Goal: Share content: Share content

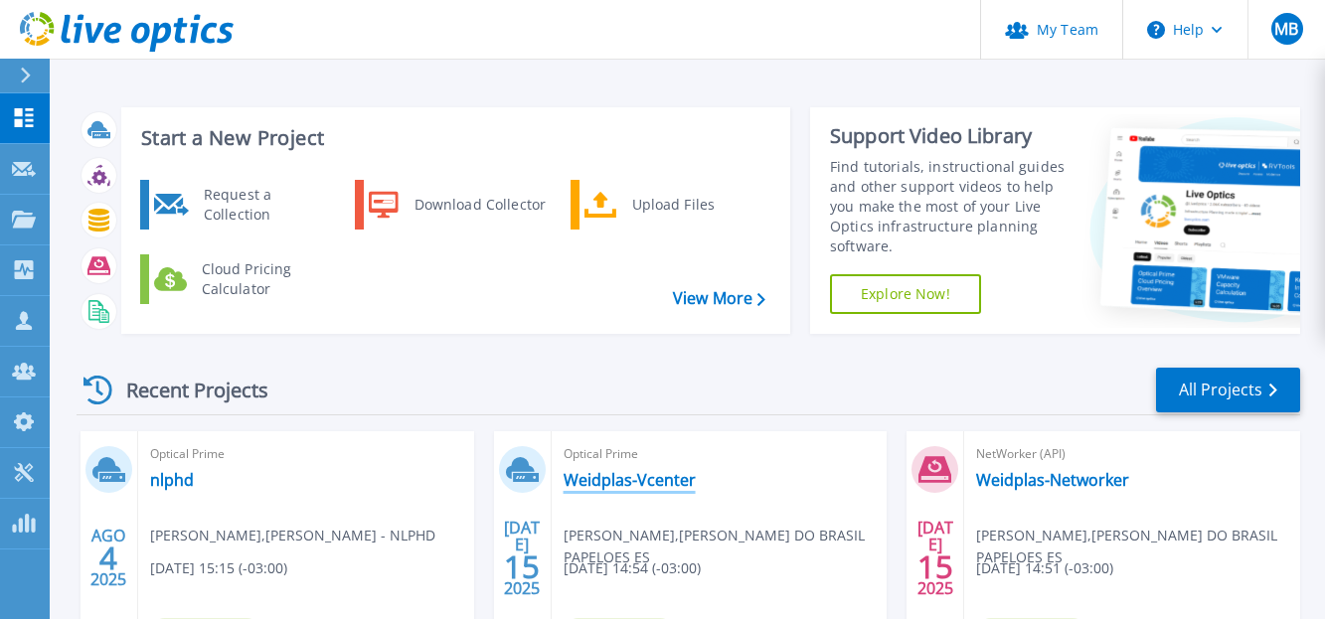
click at [653, 486] on link "Weidplas-Vcenter" at bounding box center [630, 480] width 132 height 20
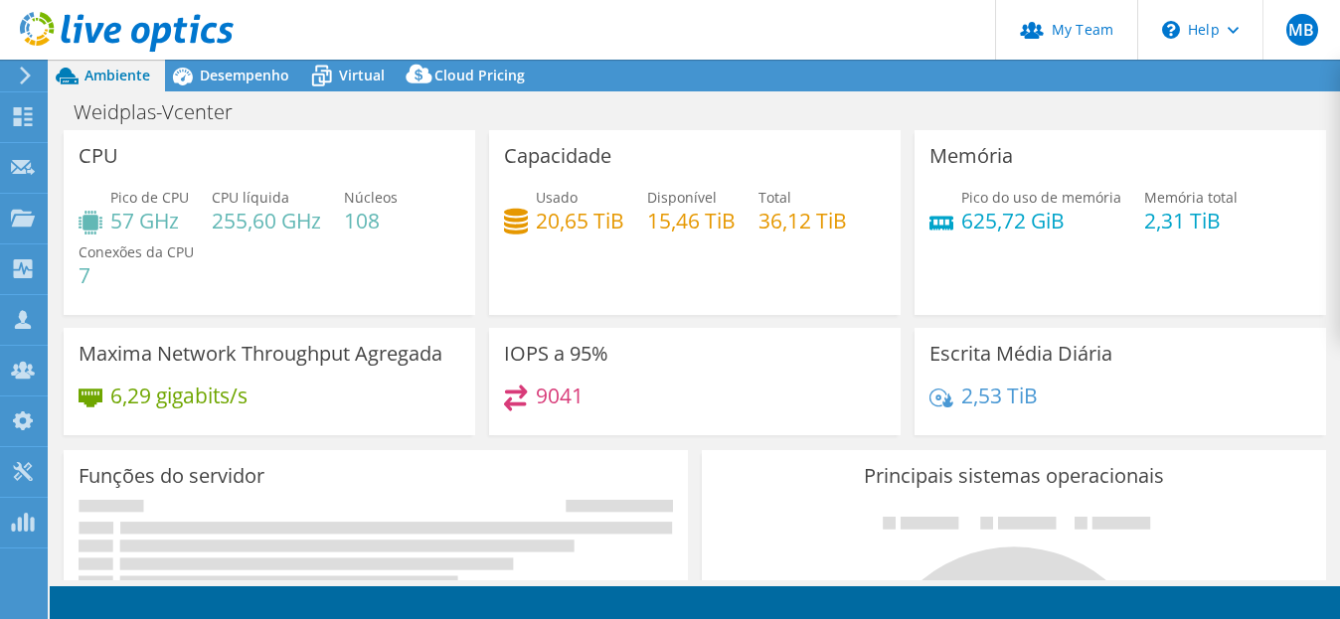
select select "USD"
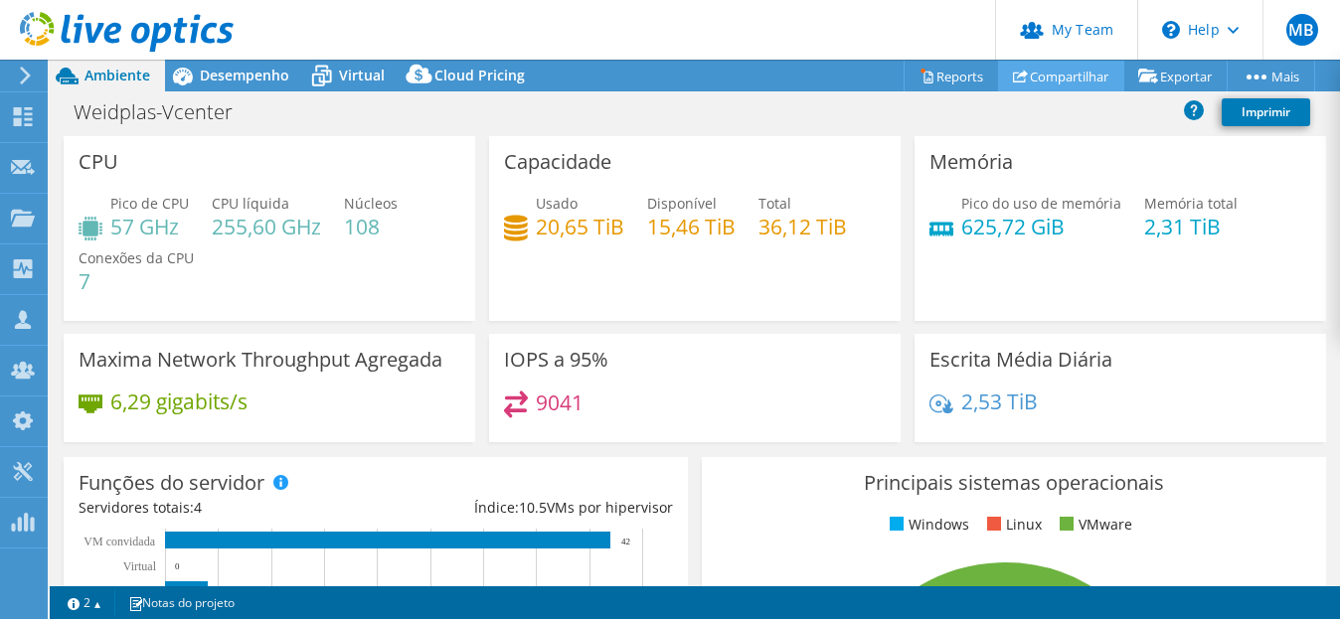
click at [1053, 81] on link "Compartilhar" at bounding box center [1061, 76] width 126 height 31
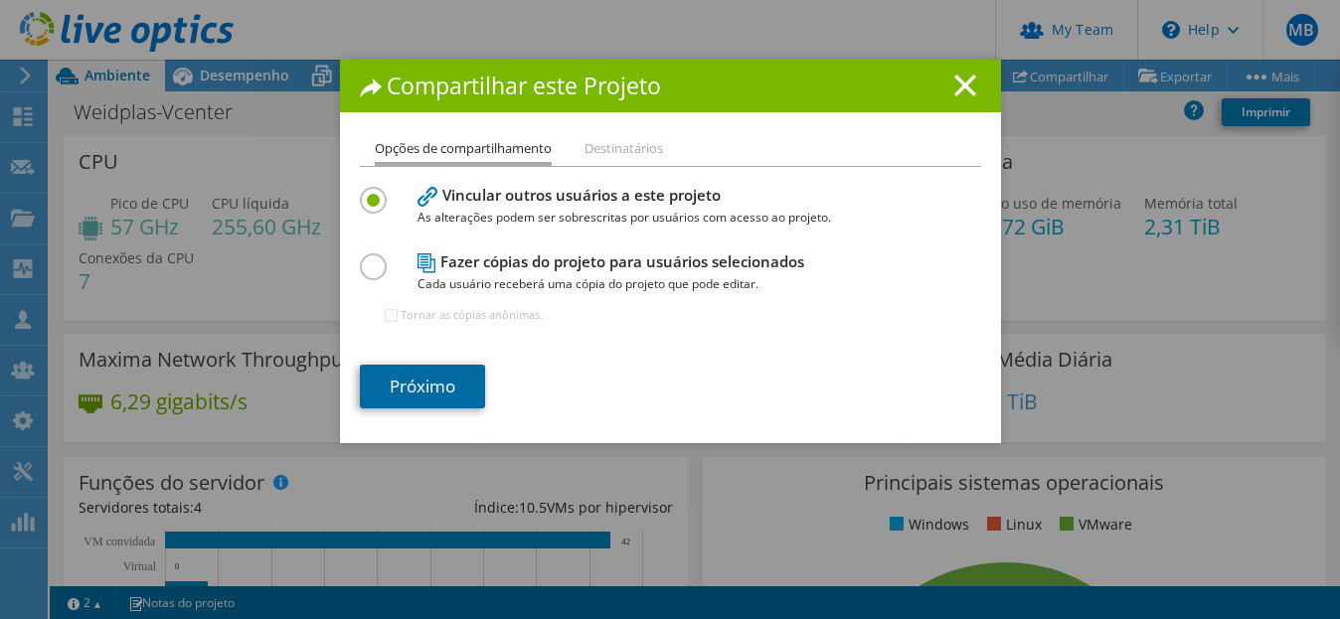
click at [399, 385] on link "Próximo" at bounding box center [422, 387] width 125 height 44
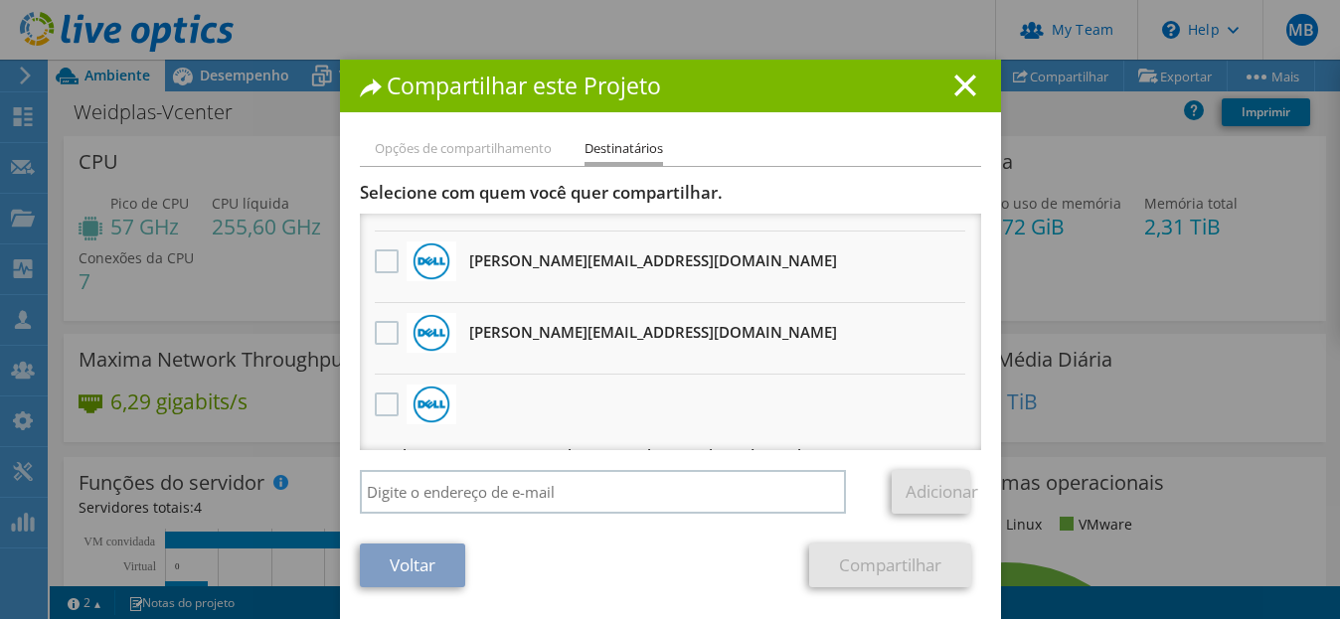
scroll to position [586, 0]
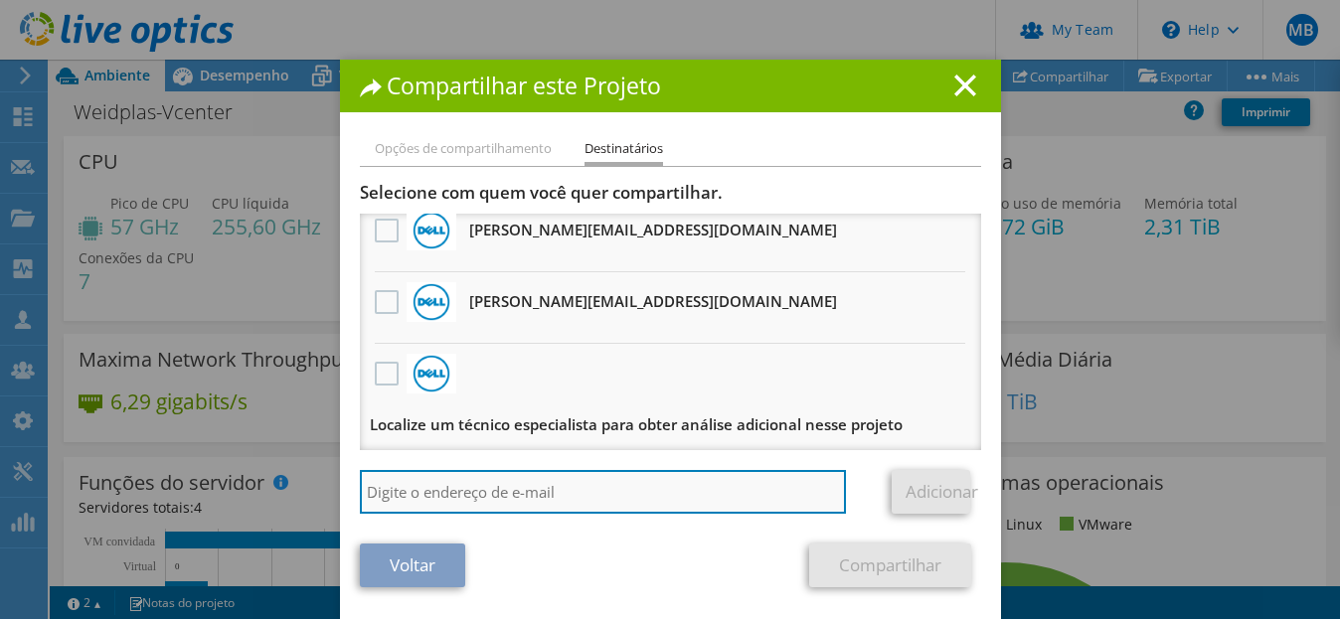
click at [494, 499] on input "search" at bounding box center [603, 492] width 487 height 44
type input "[PERSON_NAME][EMAIL_ADDRESS][DOMAIN_NAME]"
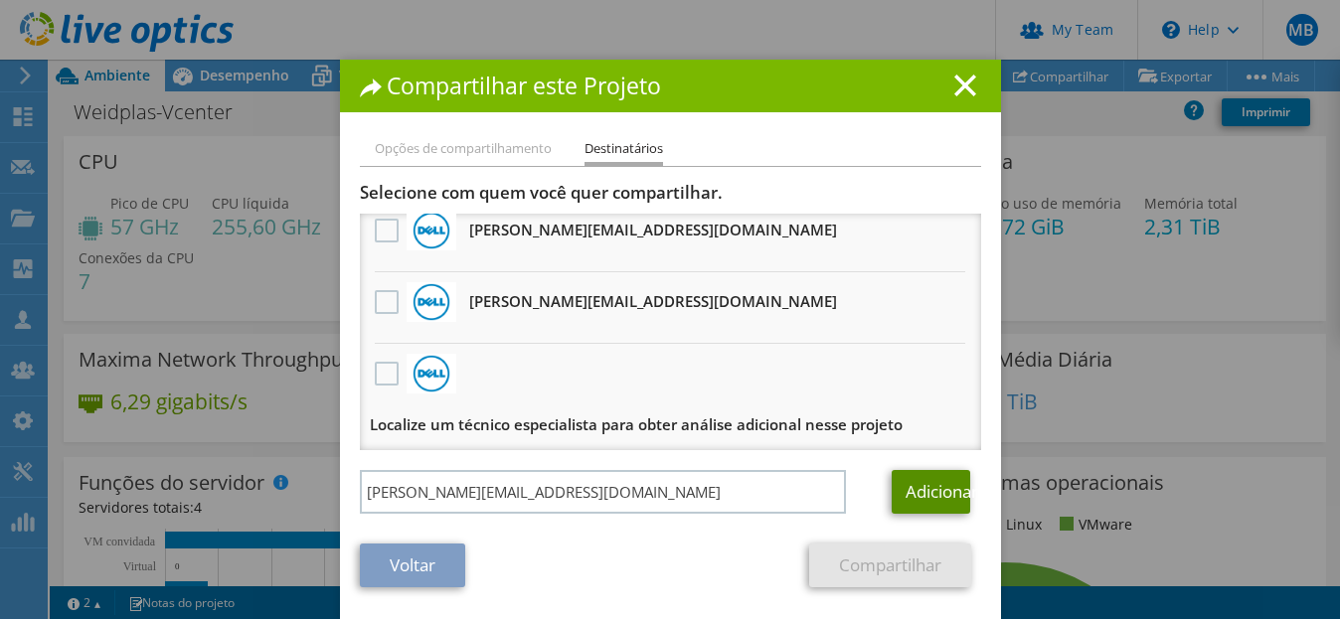
click at [920, 499] on link "Adicionar" at bounding box center [931, 492] width 79 height 44
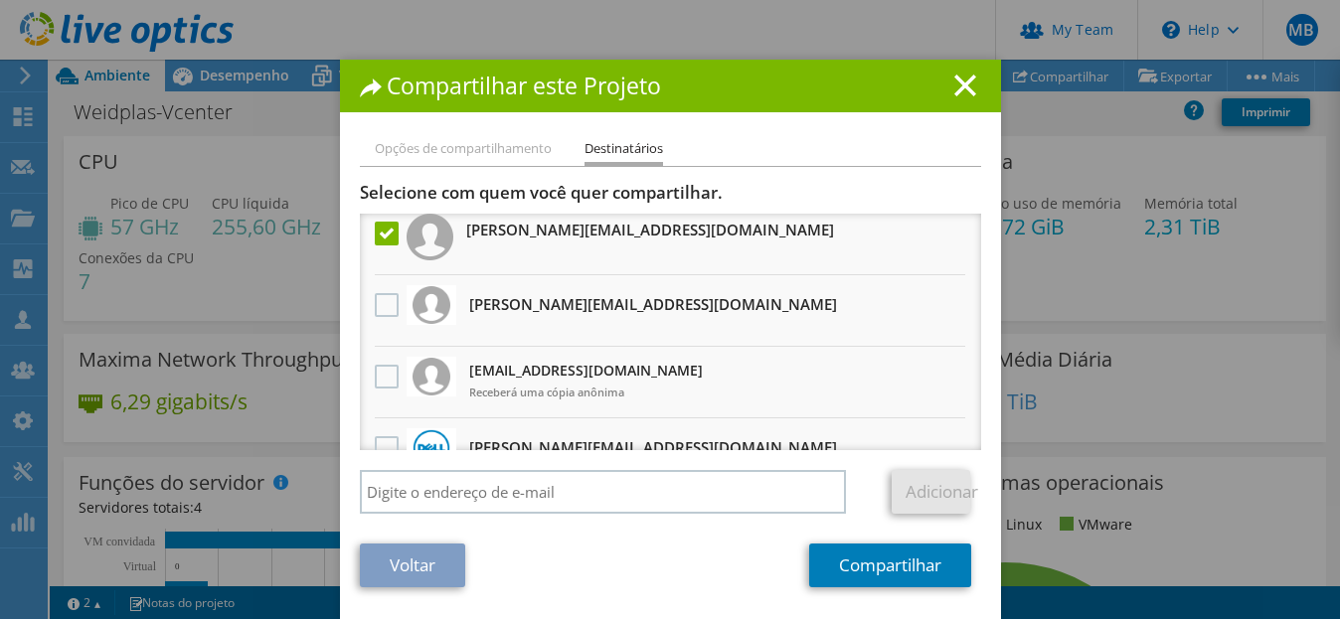
scroll to position [0, 0]
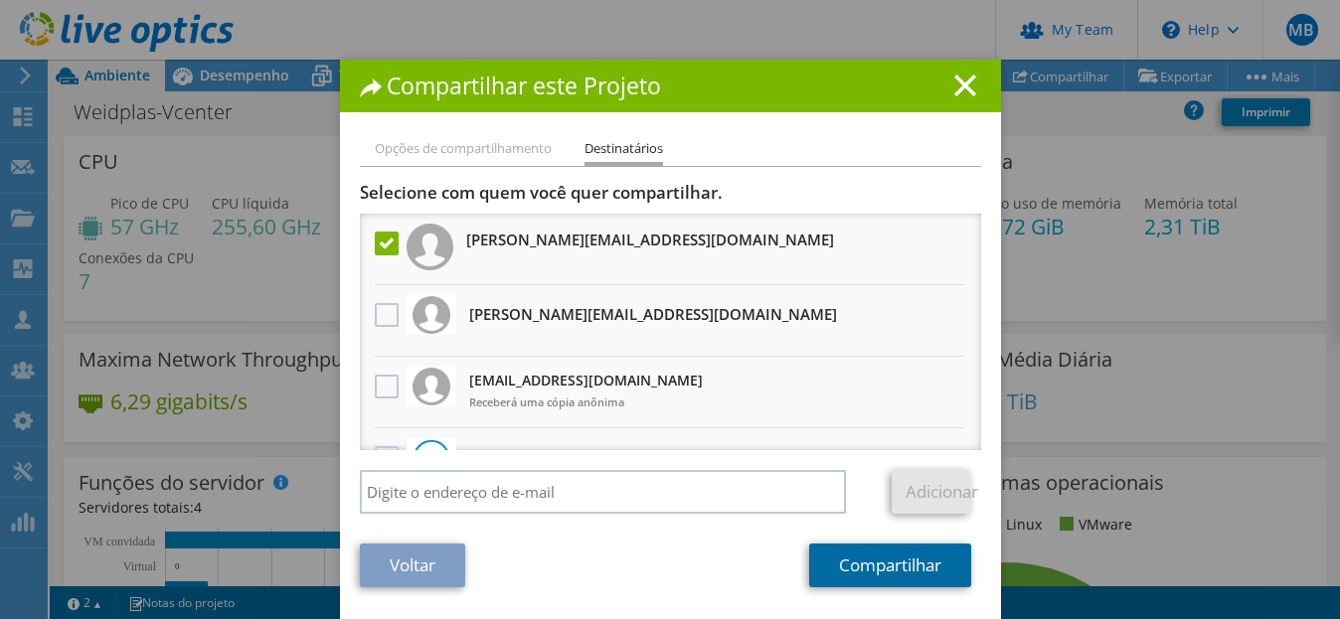
click at [852, 555] on link "Compartilhar" at bounding box center [890, 566] width 162 height 44
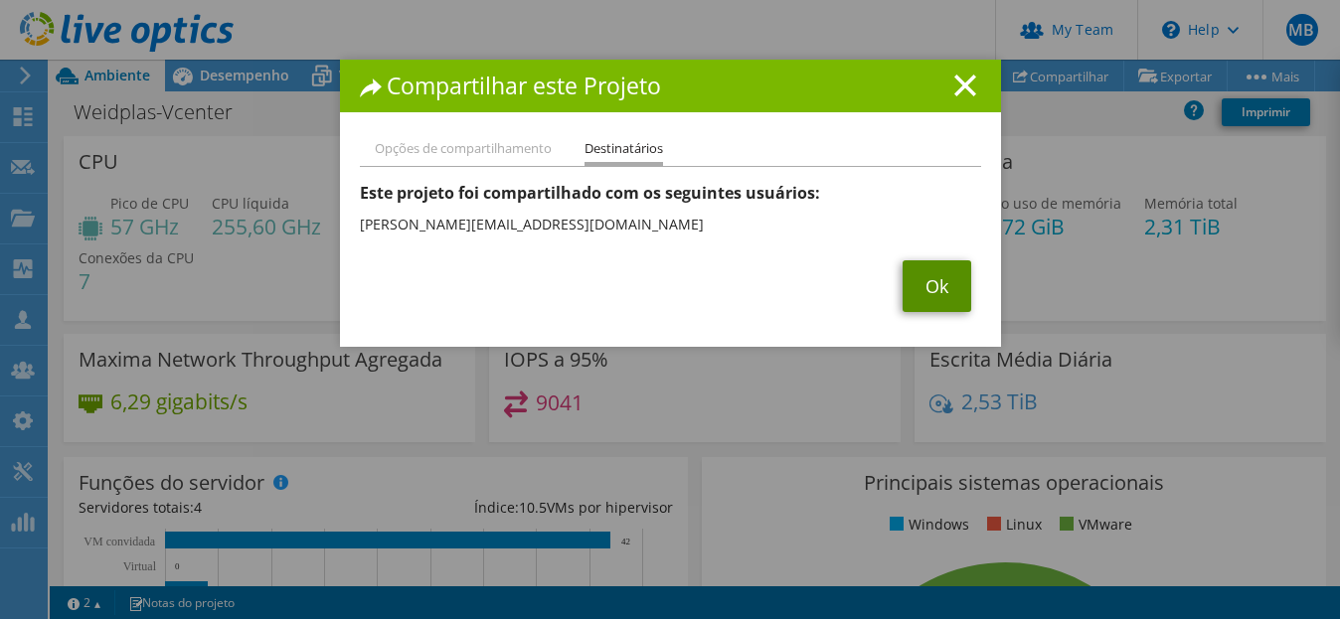
click at [946, 283] on link "Ok" at bounding box center [937, 286] width 69 height 52
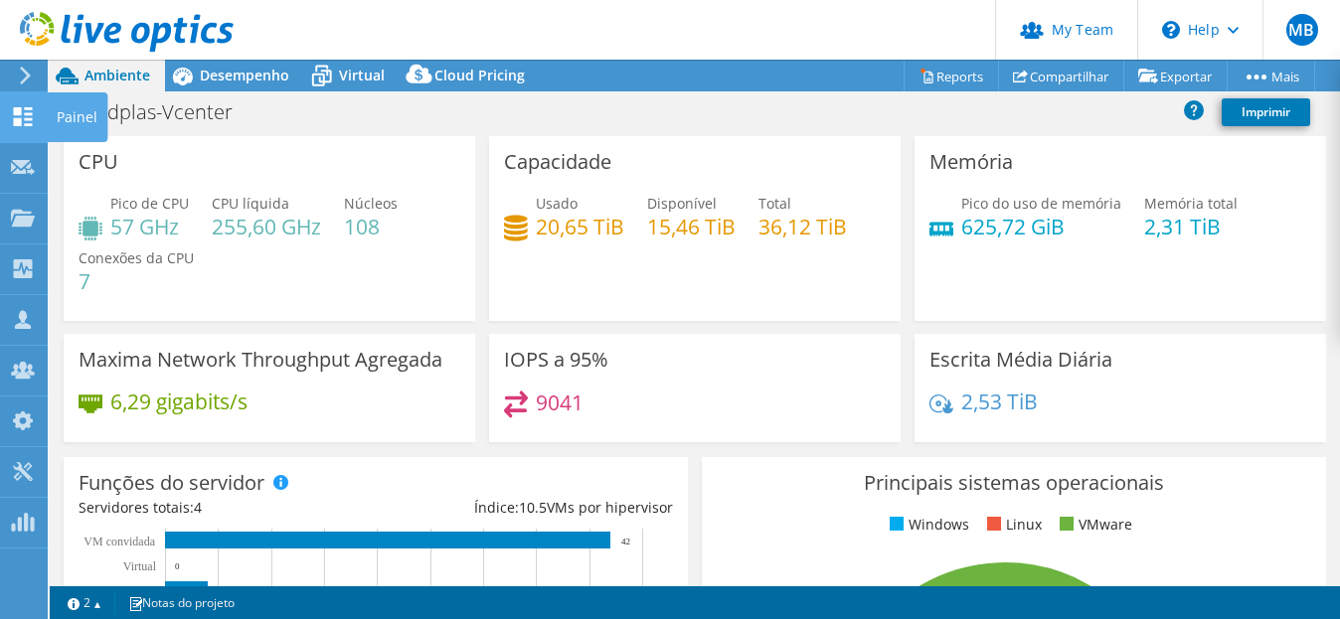
click at [12, 122] on icon at bounding box center [23, 116] width 24 height 19
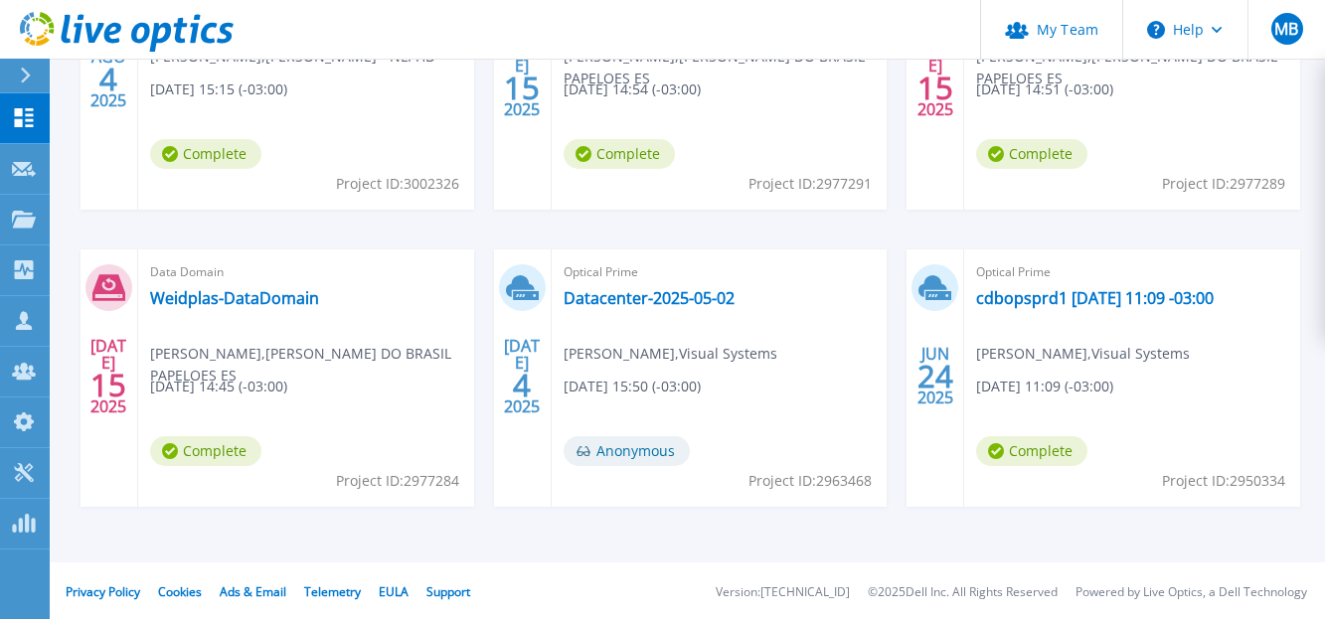
scroll to position [482, 0]
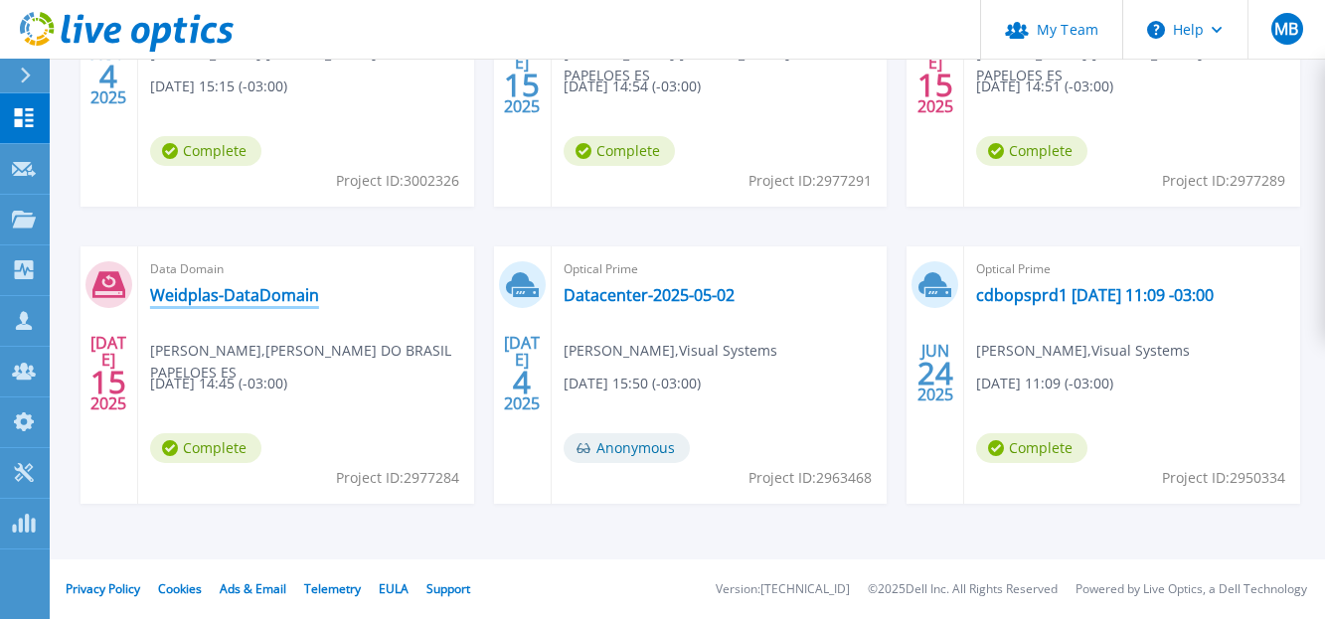
click at [295, 295] on link "Weidplas-DataDomain" at bounding box center [234, 295] width 169 height 20
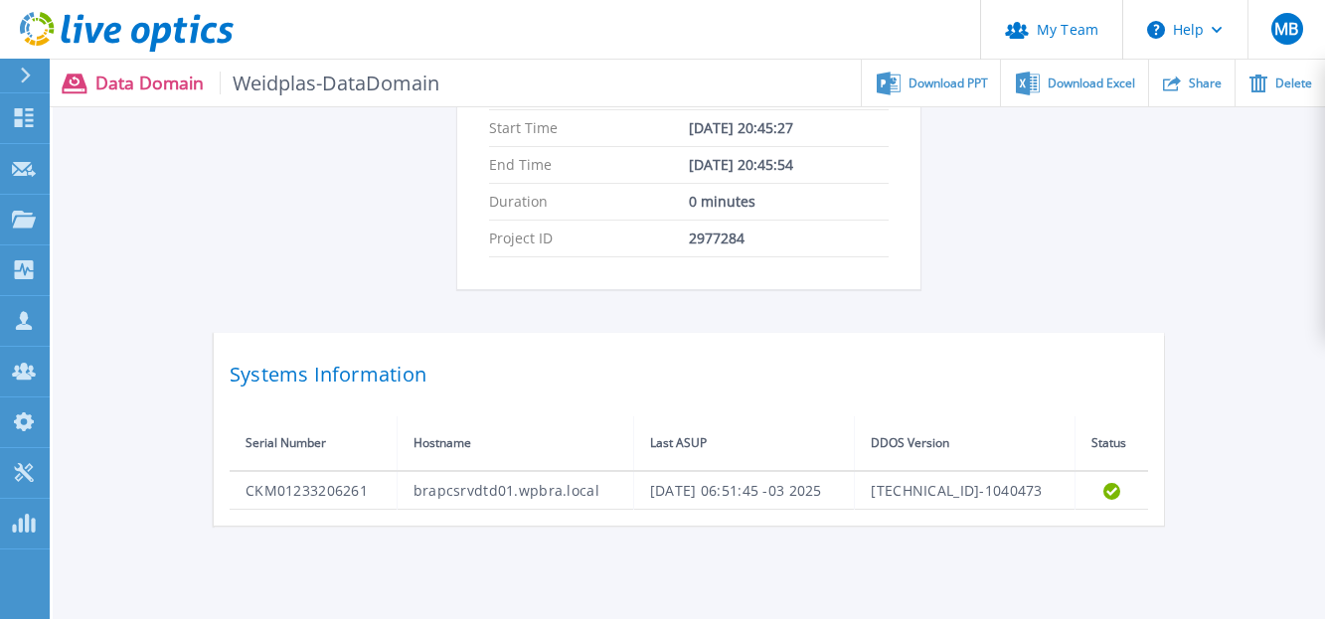
scroll to position [514, 0]
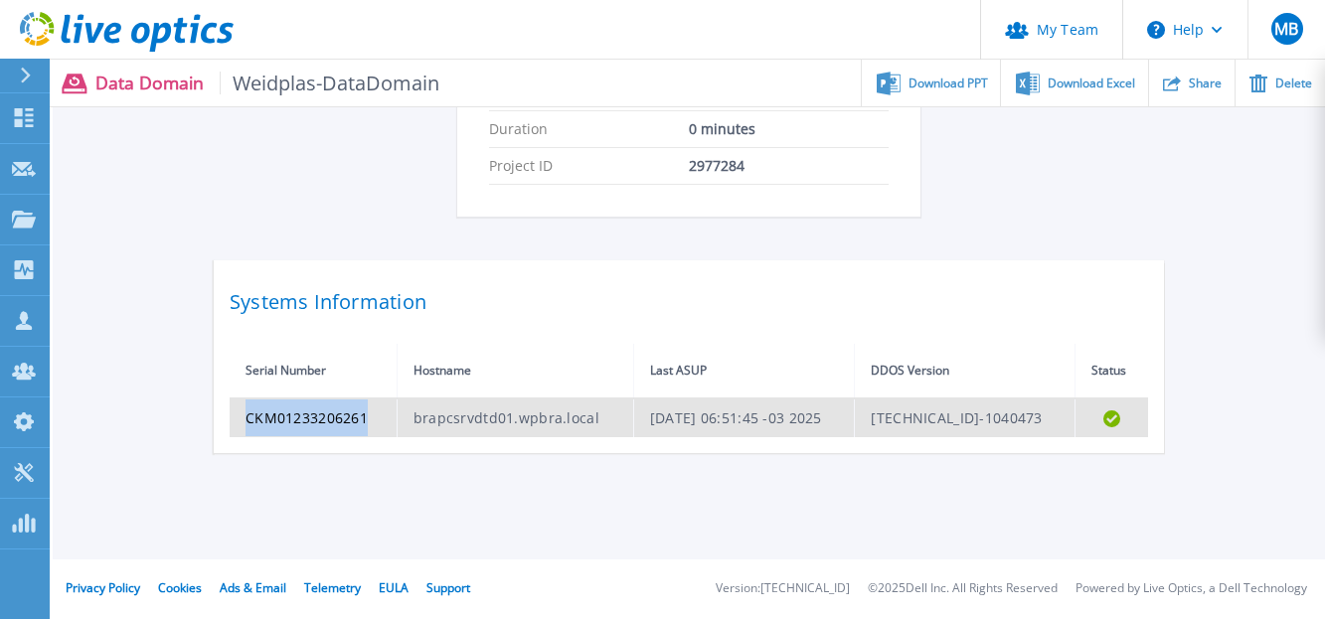
drag, startPoint x: 235, startPoint y: 420, endPoint x: 365, endPoint y: 425, distance: 130.3
click at [365, 425] on td "CKM01233206261" at bounding box center [313, 418] width 167 height 39
copy td "CKM01233206261"
click at [317, 424] on td "CKM01233206261" at bounding box center [313, 418] width 167 height 39
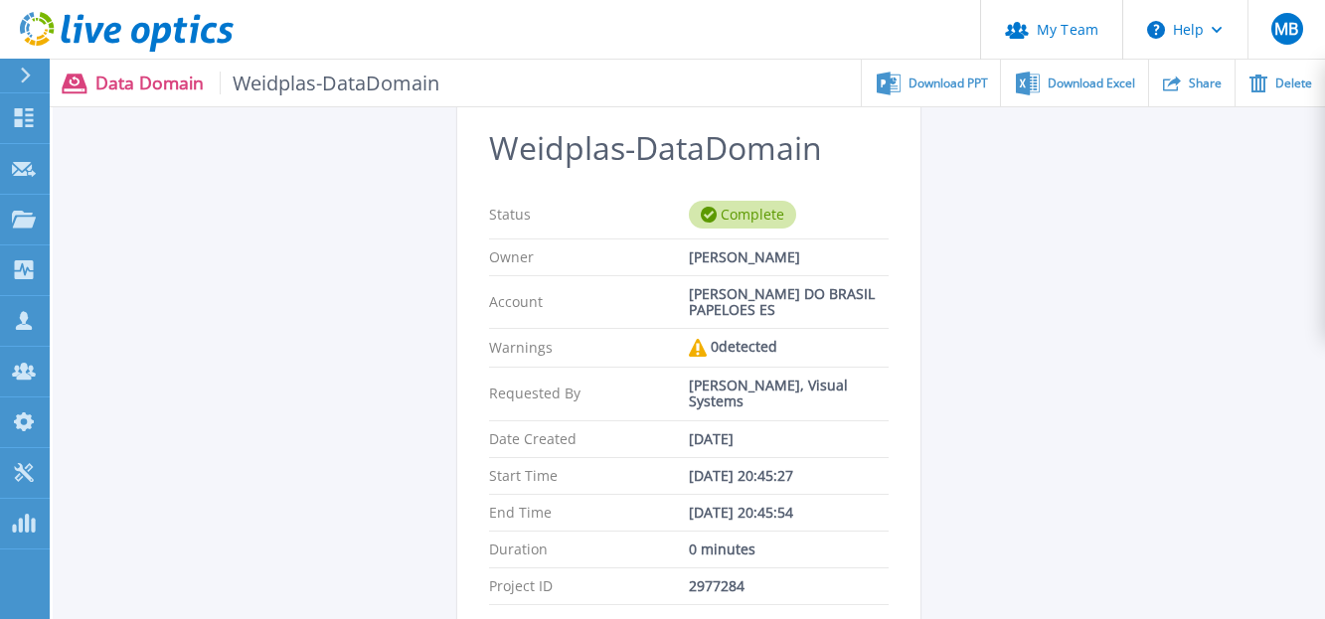
scroll to position [0, 0]
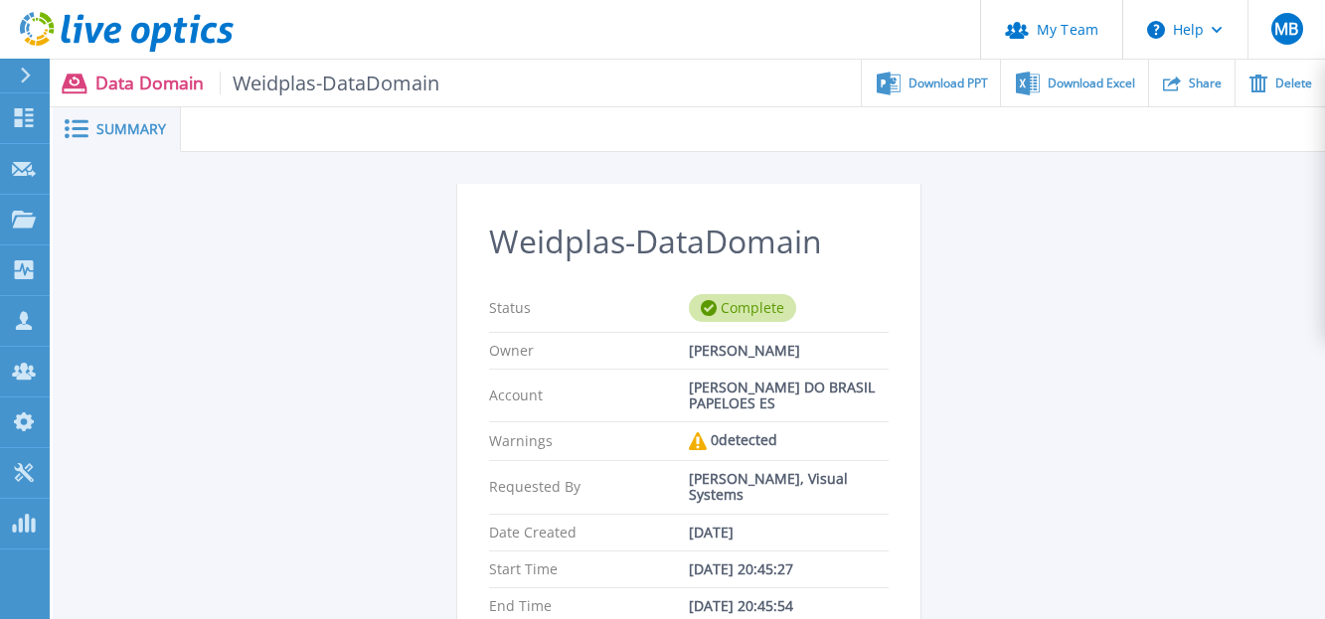
click at [105, 126] on span "Summary" at bounding box center [131, 129] width 70 height 14
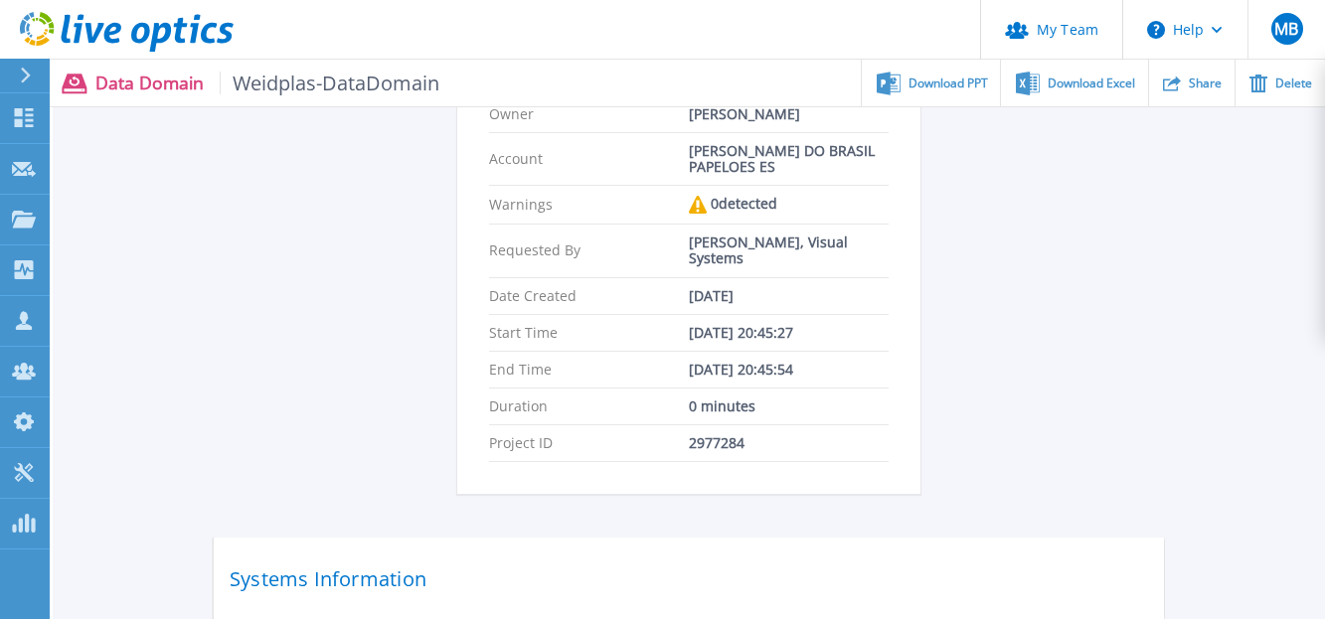
scroll to position [116, 0]
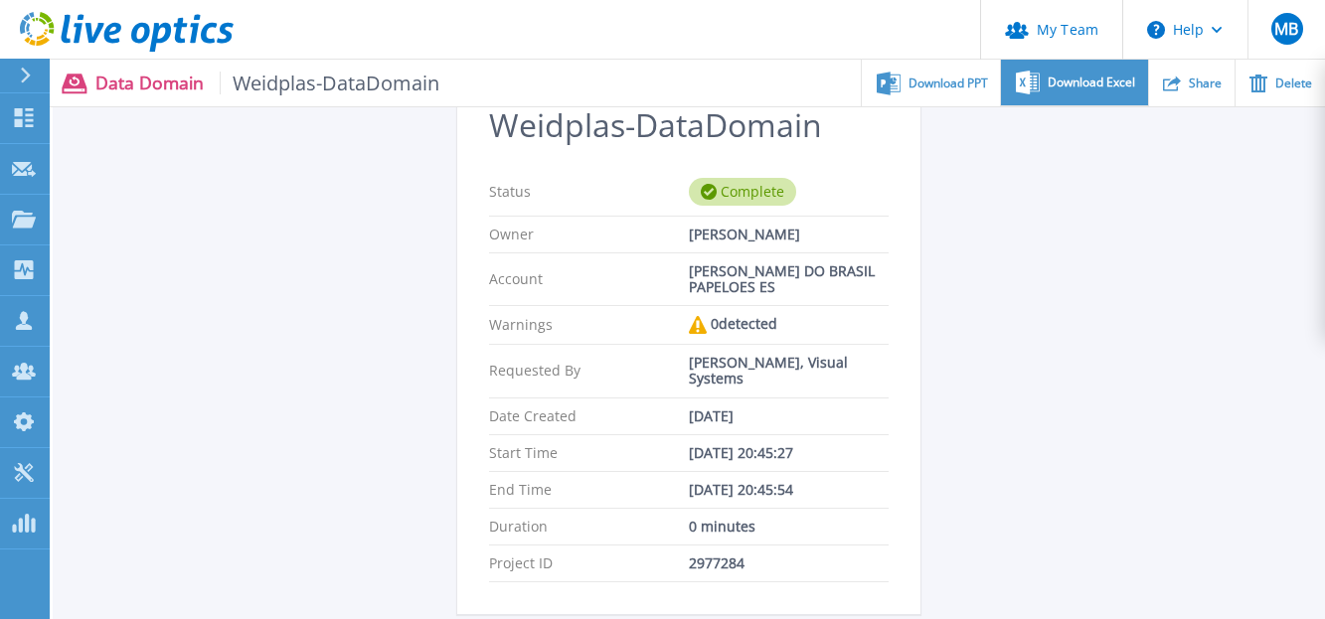
click at [1044, 88] on div "Download Excel" at bounding box center [1074, 83] width 146 height 47
